Goal: Task Accomplishment & Management: Use online tool/utility

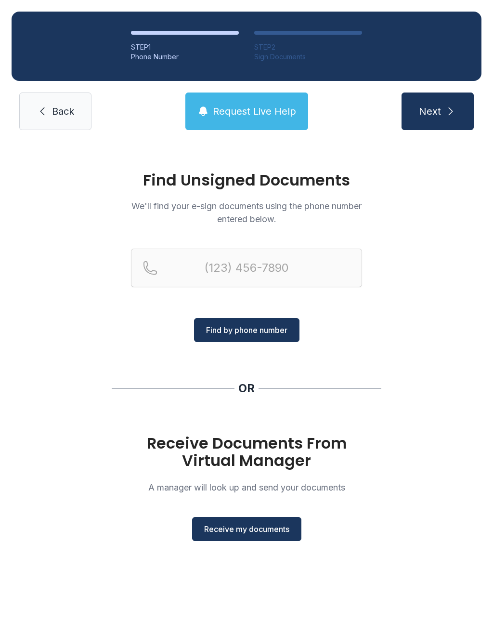
click at [242, 531] on span "Receive my documents" at bounding box center [246, 529] width 85 height 12
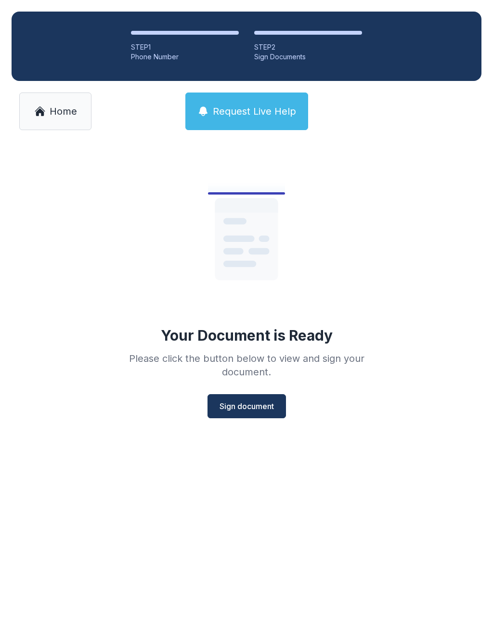
click at [253, 406] on span "Sign document" at bounding box center [247, 406] width 54 height 12
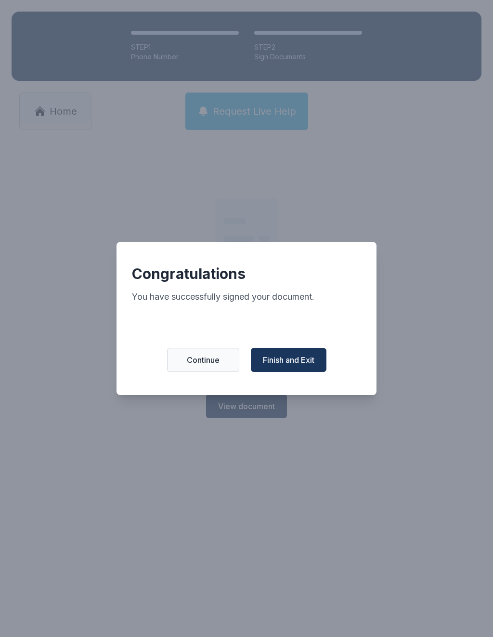
click at [296, 362] on span "Finish and Exit" at bounding box center [289, 360] width 52 height 12
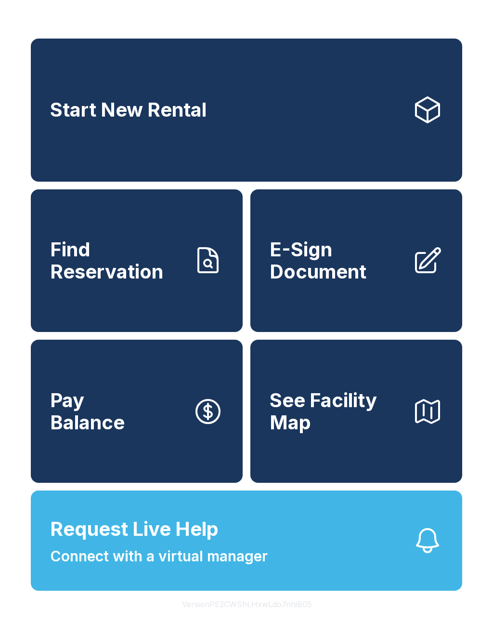
click at [368, 274] on span "E-Sign Document" at bounding box center [337, 260] width 135 height 44
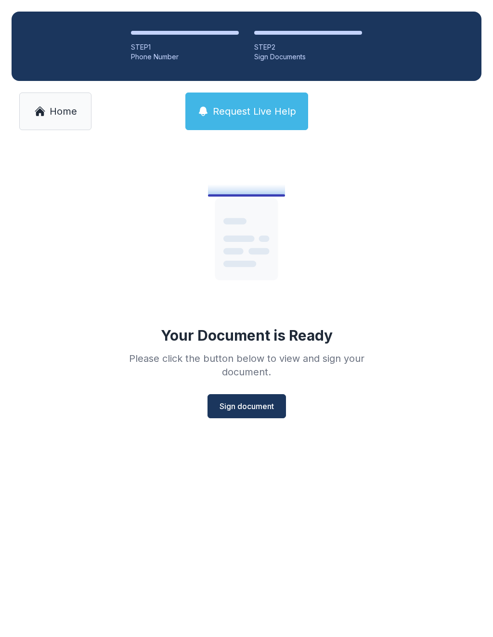
click at [253, 406] on span "Sign document" at bounding box center [247, 406] width 54 height 12
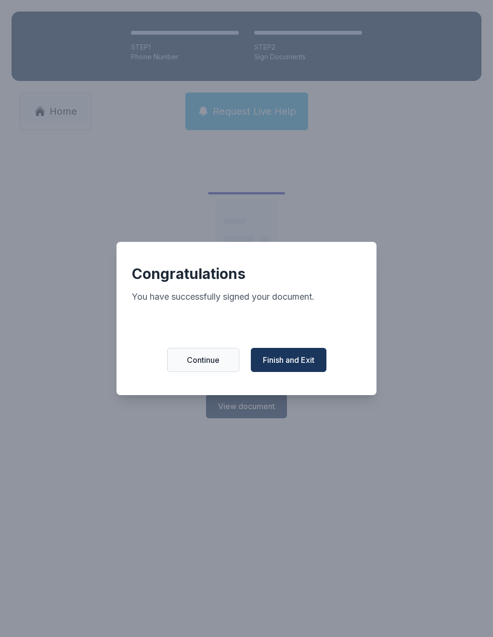
click at [205, 372] on button "Continue" at bounding box center [203, 360] width 72 height 24
click at [299, 372] on button "Finish and Exit" at bounding box center [289, 360] width 76 height 24
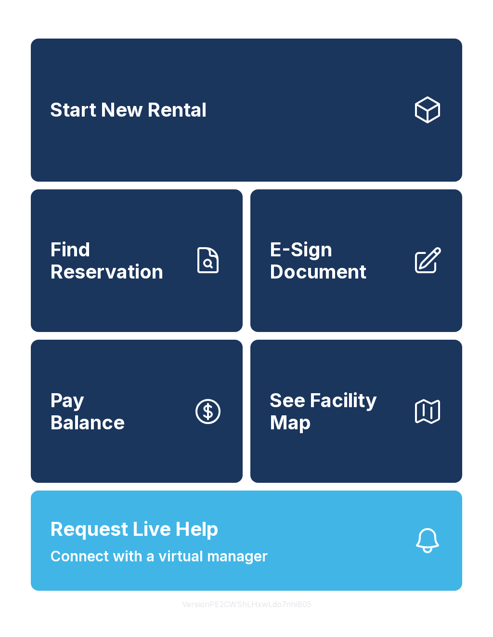
click at [233, 567] on span "Connect with a virtual manager" at bounding box center [159, 556] width 218 height 22
click at [268, 369] on button "OK" at bounding box center [246, 357] width 69 height 23
click at [276, 369] on button "OK" at bounding box center [246, 357] width 69 height 23
click at [488, 555] on div "Start New Rental Find Reservation E-Sign Document Pay Balance See Facility Map …" at bounding box center [246, 318] width 493 height 637
click at [210, 543] on span "Request Live Help" at bounding box center [134, 528] width 169 height 29
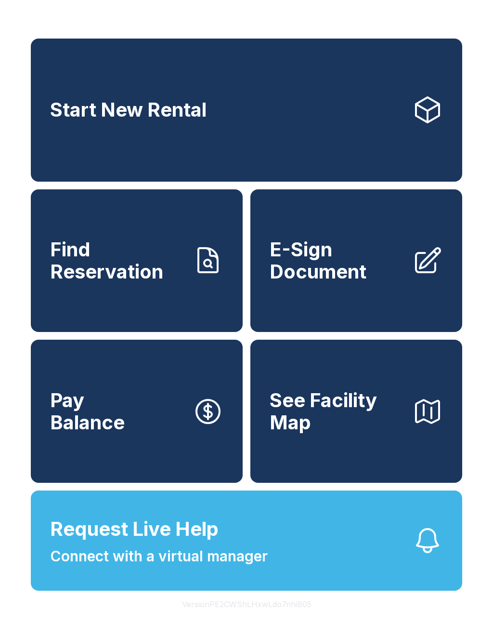
click at [256, 557] on span "Request Live Help Connect with a virtual manager" at bounding box center [159, 540] width 218 height 53
click at [390, 570] on div "Request Live Help A Virtual Manager has been alerted and will be with you short…" at bounding box center [246, 318] width 493 height 637
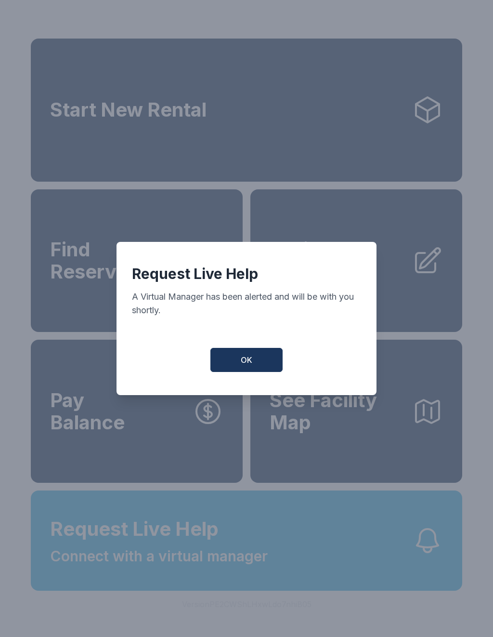
click at [261, 363] on button "OK" at bounding box center [247, 360] width 72 height 24
click at [251, 363] on span "OK" at bounding box center [247, 360] width 12 height 12
click at [260, 362] on button "OK" at bounding box center [247, 360] width 72 height 24
